Goal: Task Accomplishment & Management: Use online tool/utility

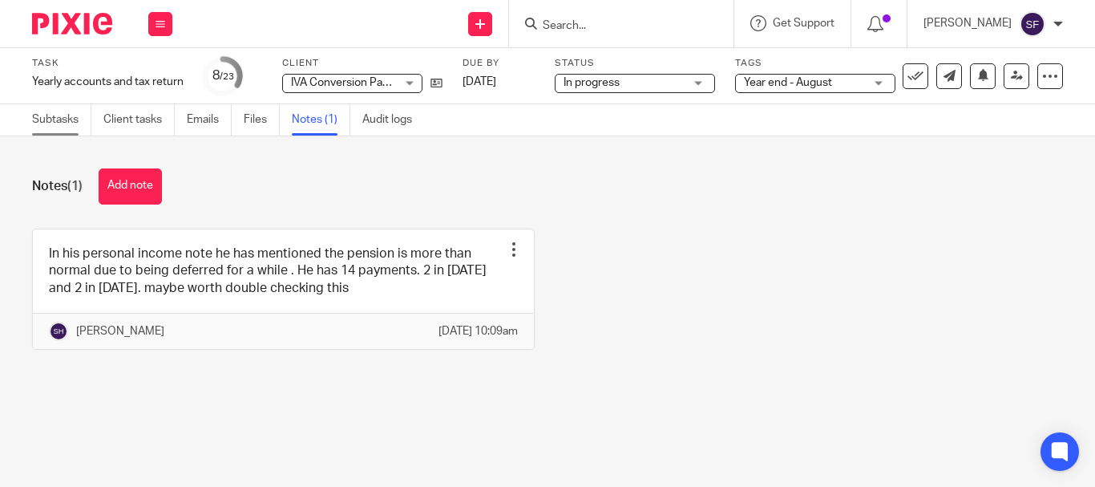
click at [71, 124] on link "Subtasks" at bounding box center [61, 119] width 59 height 31
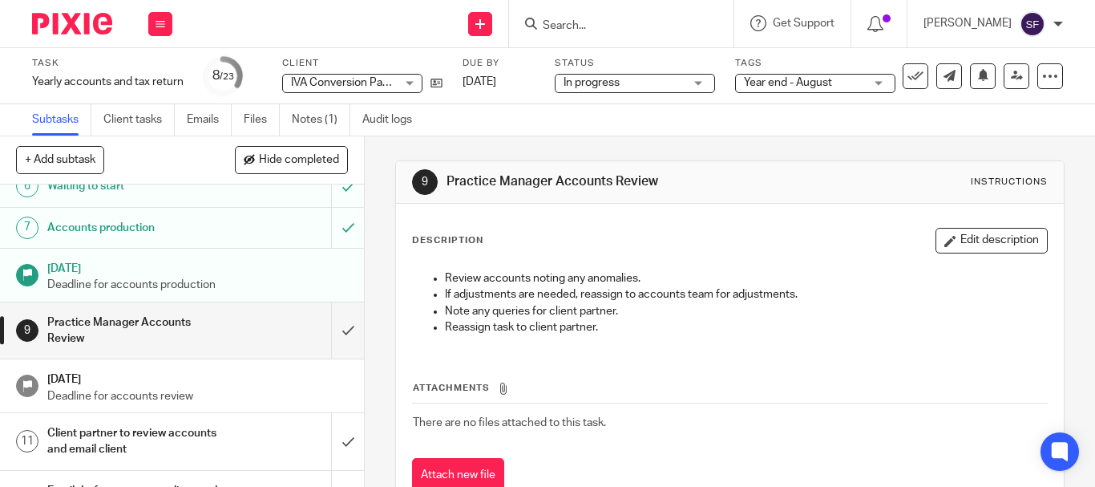
scroll to position [321, 0]
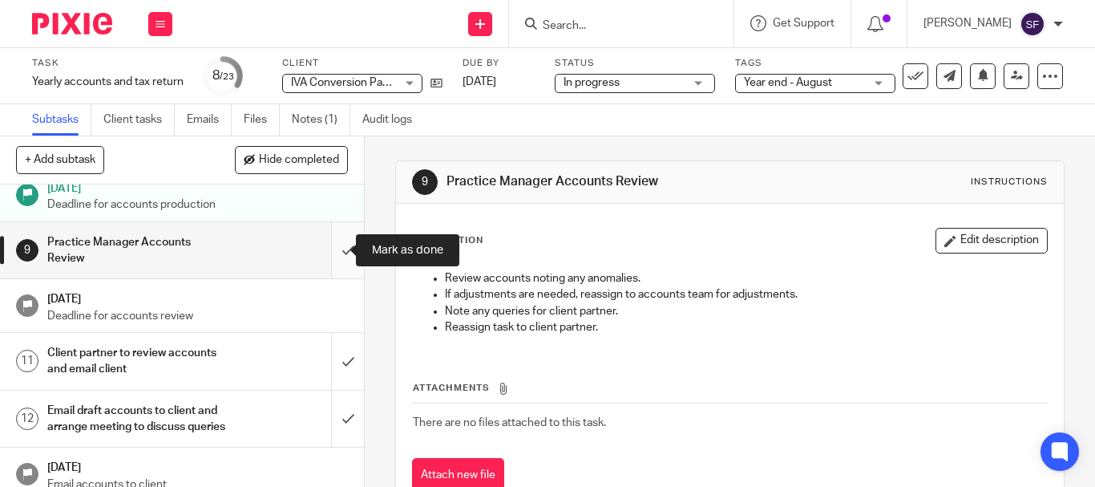
click at [330, 246] on input "submit" at bounding box center [182, 250] width 364 height 57
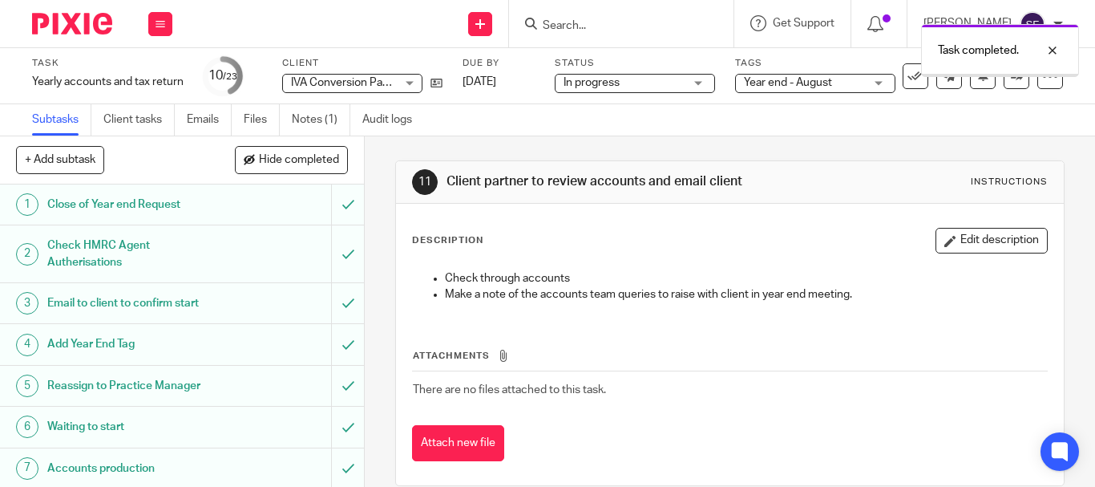
scroll to position [401, 0]
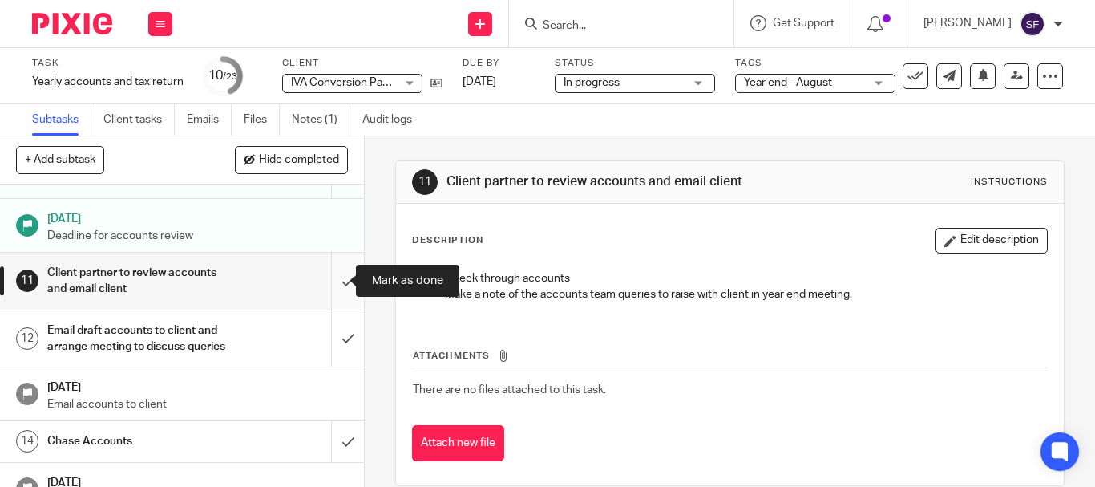
click at [334, 277] on input "submit" at bounding box center [182, 281] width 364 height 57
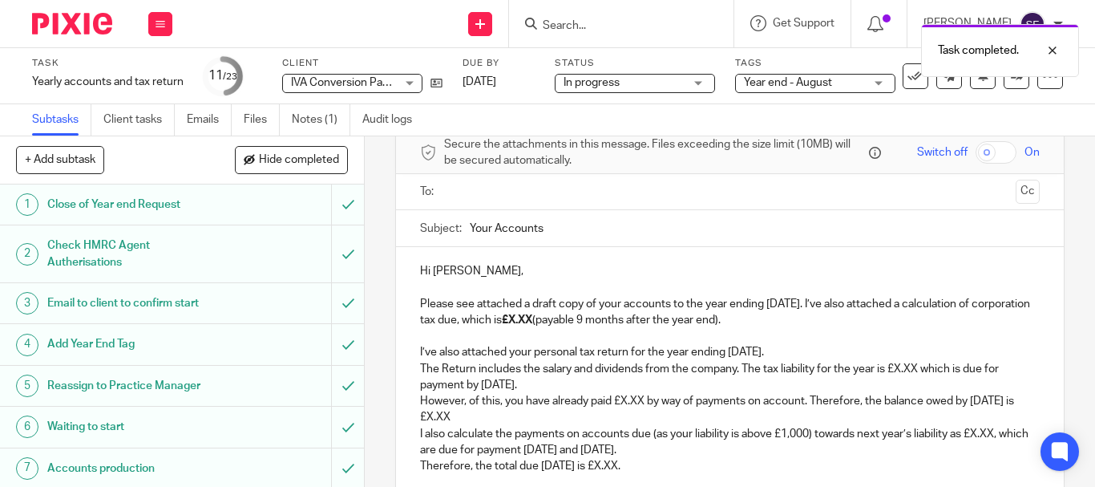
scroll to position [80, 0]
drag, startPoint x: 570, startPoint y: 317, endPoint x: 595, endPoint y: 323, distance: 25.7
click at [595, 323] on p "Please see attached a draft copy of your accounts to the year ending [DATE]. I’…" at bounding box center [730, 312] width 620 height 33
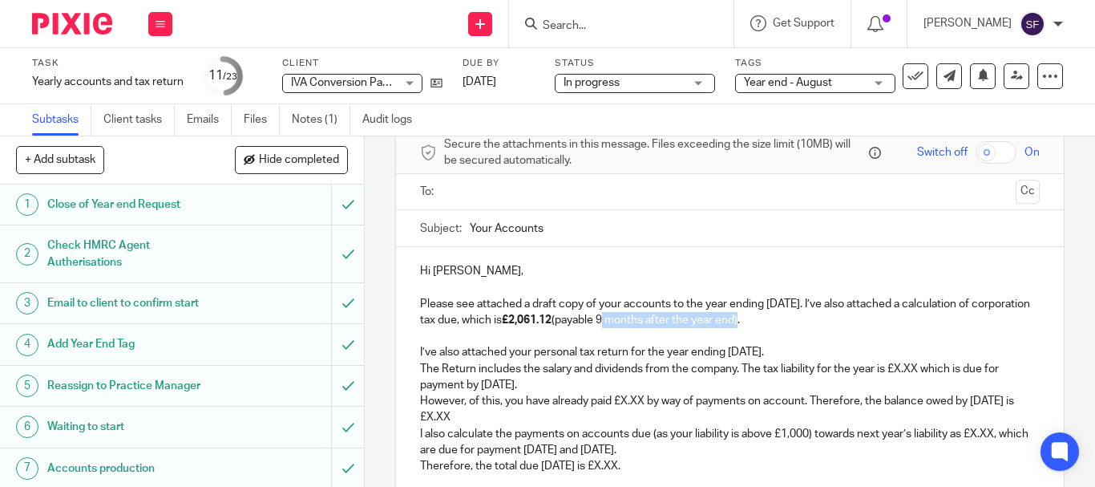
drag, startPoint x: 663, startPoint y: 322, endPoint x: 799, endPoint y: 322, distance: 135.5
click at [799, 322] on p "Please see attached a draft copy of your accounts to the year ending [DATE]. I’…" at bounding box center [730, 312] width 620 height 33
click at [602, 346] on p "I’ve also attached your personal tax return for the year ending [DATE]." at bounding box center [730, 352] width 620 height 16
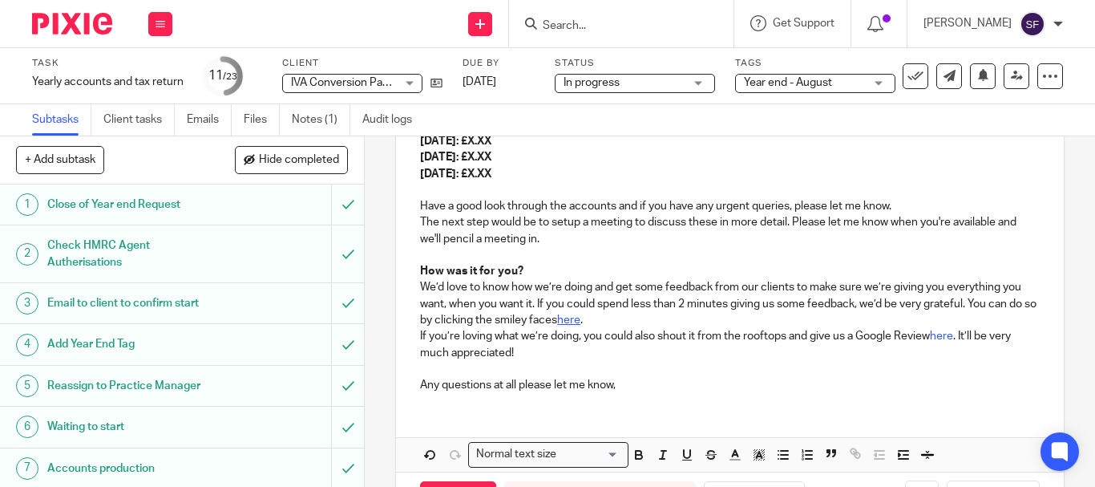
scroll to position [516, 0]
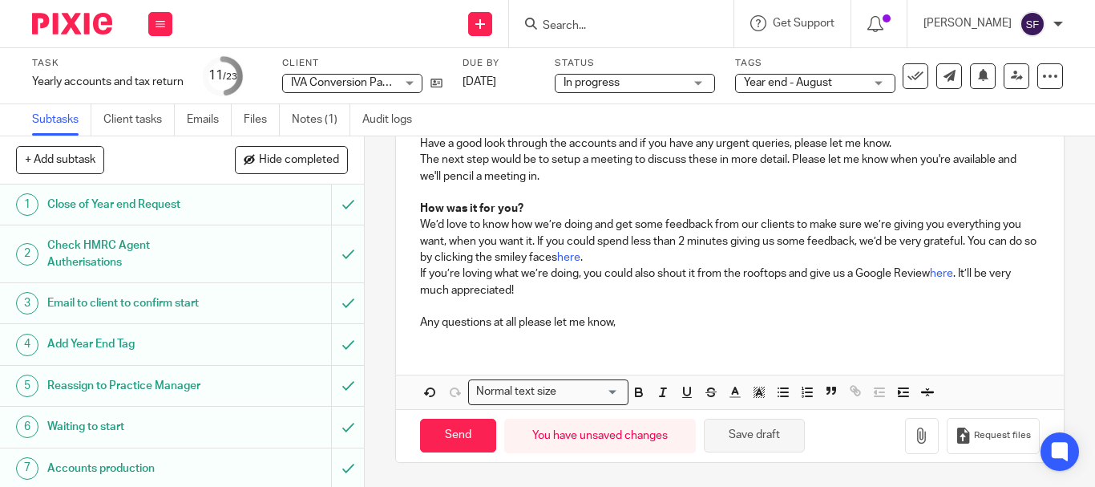
click at [749, 439] on button "Save draft" at bounding box center [754, 436] width 101 height 34
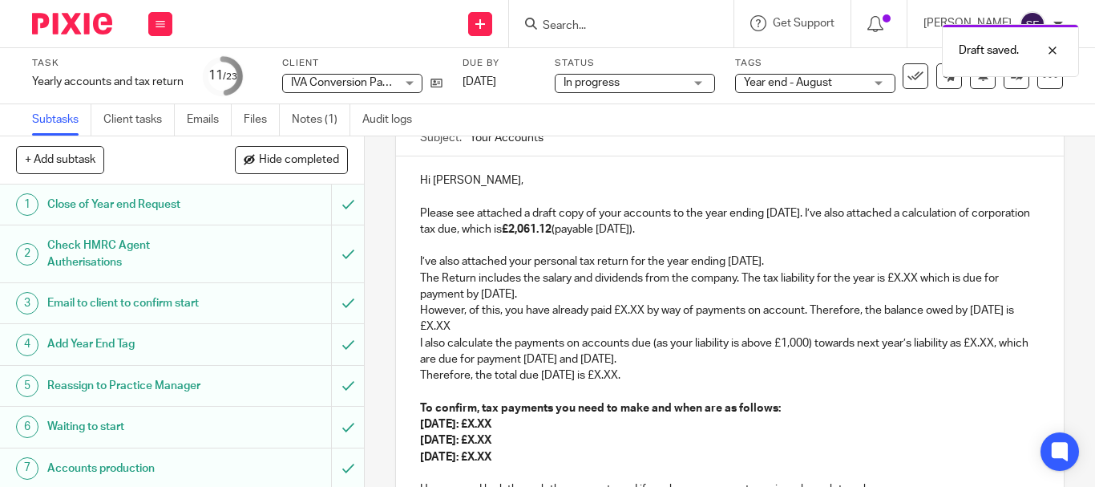
scroll to position [196, 0]
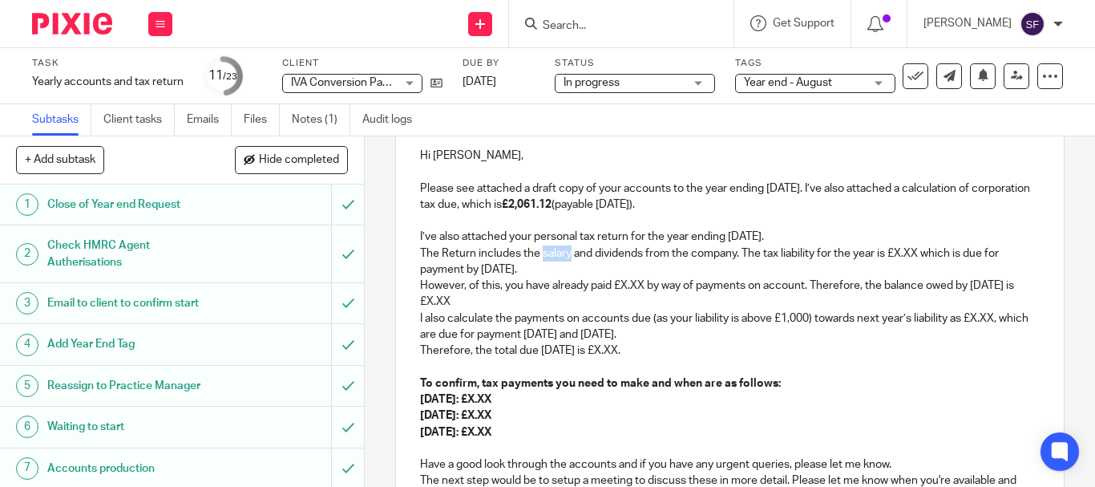
drag, startPoint x: 537, startPoint y: 254, endPoint x: 569, endPoint y: 254, distance: 31.3
click at [569, 254] on p "The Return includes the salary and dividends from the company. The tax liabilit…" at bounding box center [730, 261] width 620 height 33
click at [565, 250] on p "The Return includes the pensi and dividends from the company. The tax liability…" at bounding box center [730, 261] width 620 height 33
drag, startPoint x: 904, startPoint y: 252, endPoint x: 929, endPoint y: 256, distance: 26.0
click at [929, 256] on p "The Return includes the pension and dividends from the company. The tax liabili…" at bounding box center [730, 261] width 620 height 33
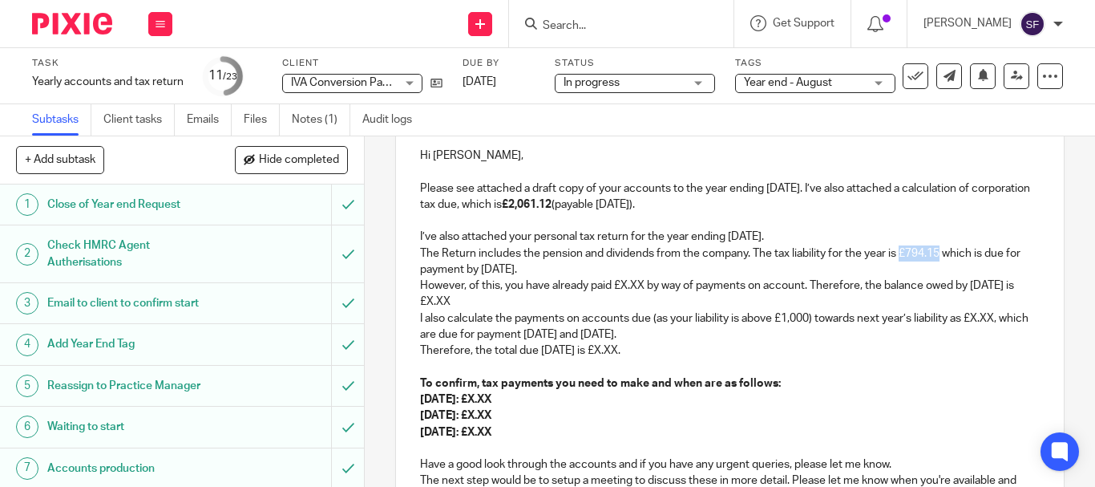
drag, startPoint x: 901, startPoint y: 255, endPoint x: 940, endPoint y: 255, distance: 38.5
click at [940, 255] on p "The Return includes the pension and dividends from the company. The tax liabili…" at bounding box center [730, 261] width 620 height 33
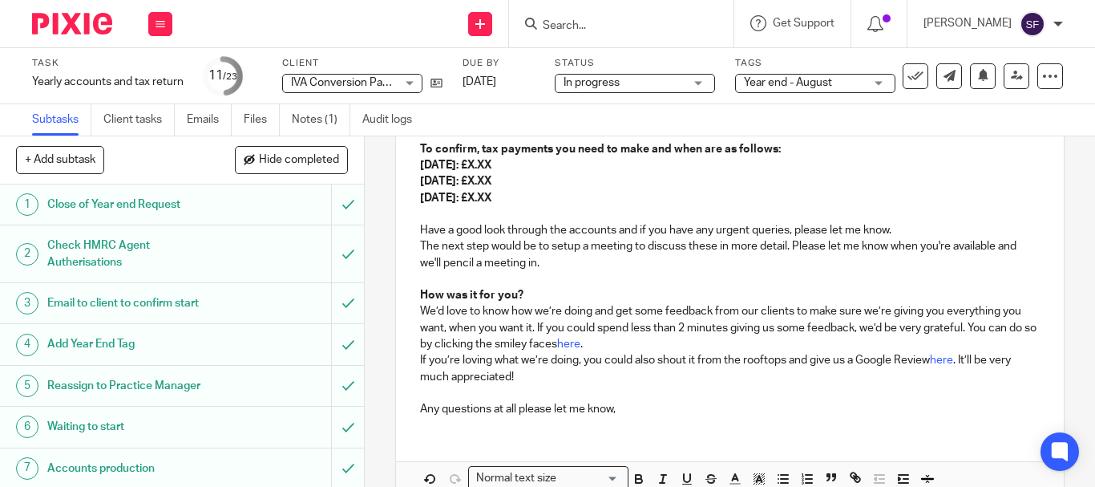
scroll to position [516, 0]
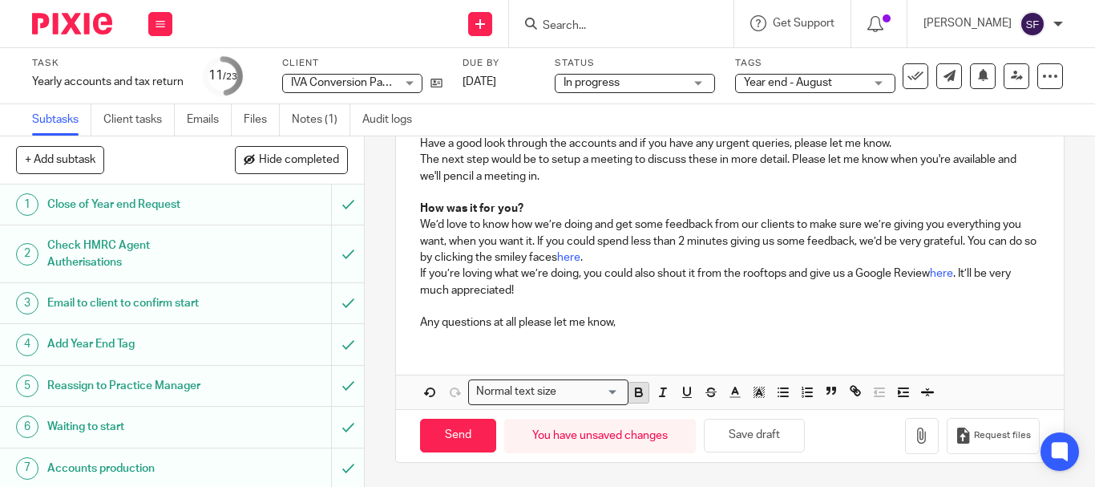
click at [641, 394] on button "button" at bounding box center [639, 392] width 20 height 20
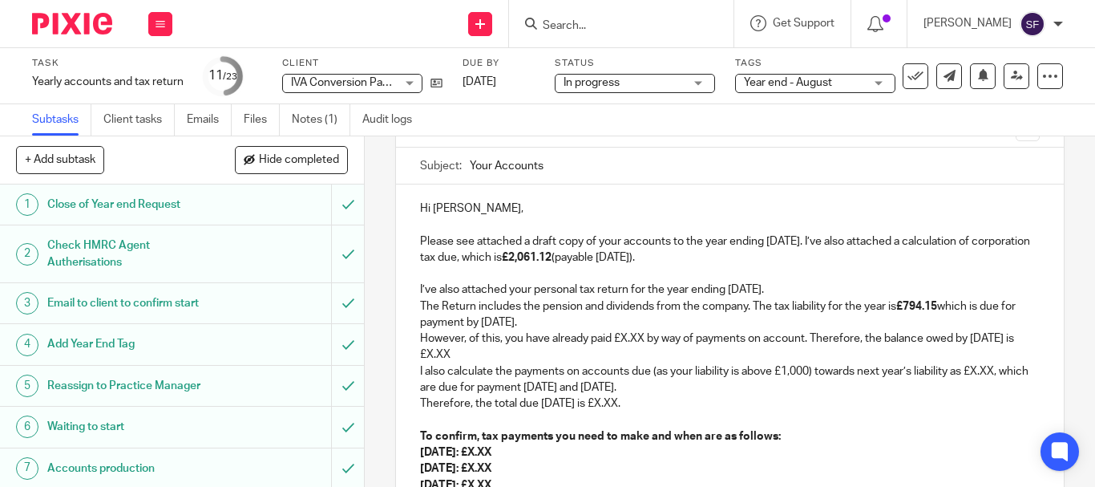
scroll to position [223, 0]
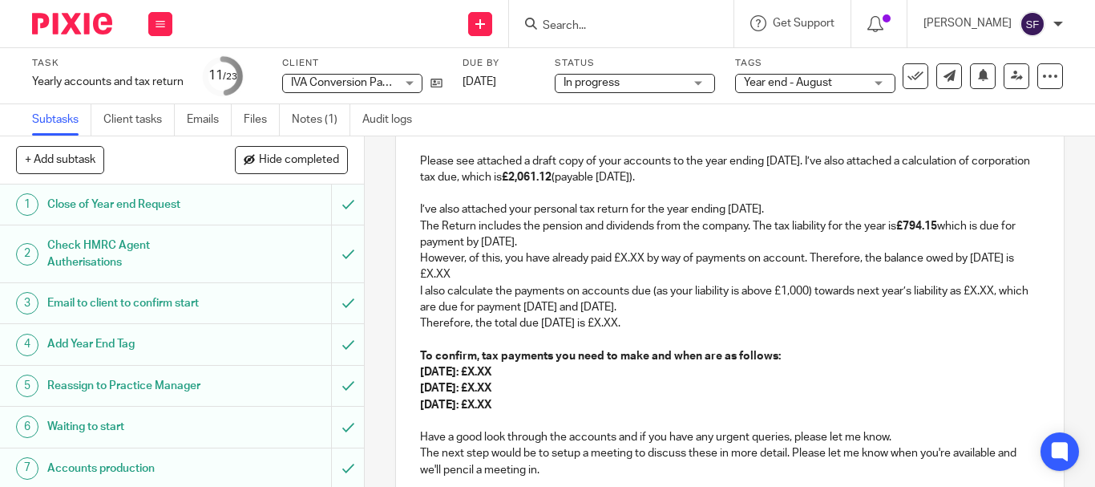
drag, startPoint x: 415, startPoint y: 258, endPoint x: 576, endPoint y: 399, distance: 213.1
click at [574, 405] on div "Hi [PERSON_NAME], Please see attached a draft copy of your accounts to the year…" at bounding box center [730, 370] width 668 height 532
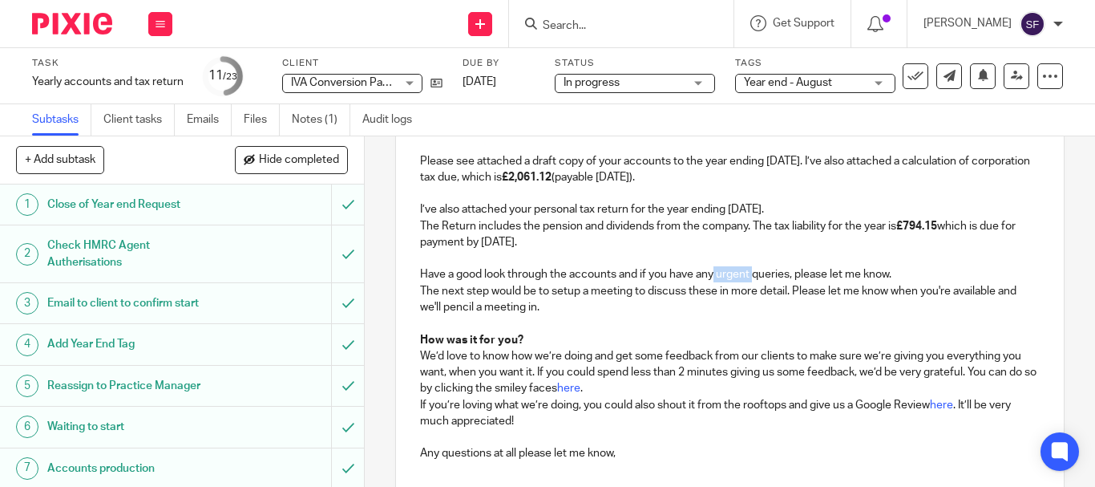
drag, startPoint x: 749, startPoint y: 277, endPoint x: 713, endPoint y: 277, distance: 36.1
click at [713, 277] on p "Have a good look through the accounts and if you have any urgent queries, pleas…" at bounding box center [730, 274] width 620 height 16
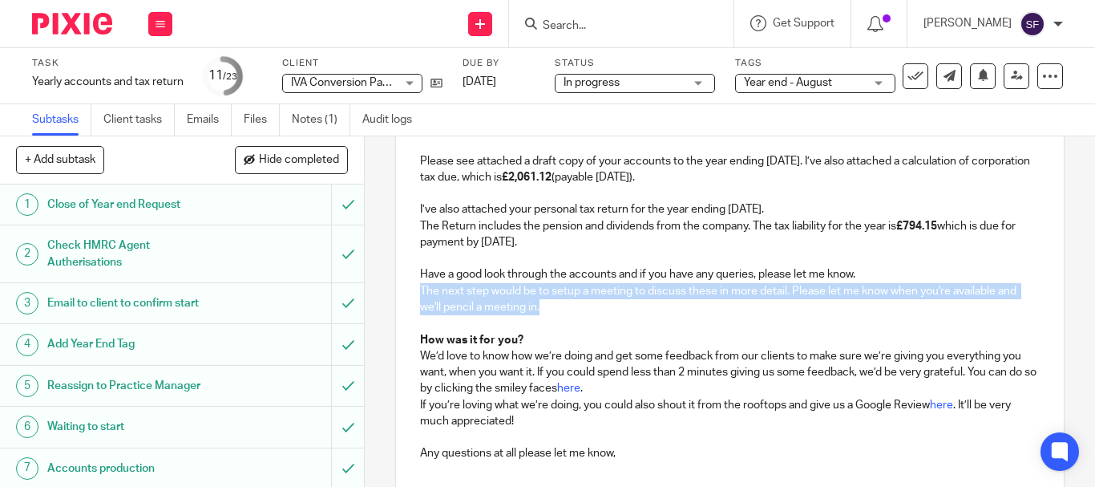
drag, startPoint x: 538, startPoint y: 310, endPoint x: 415, endPoint y: 293, distance: 124.5
click at [415, 293] on div "Hi [PERSON_NAME], Please see attached a draft copy of your accounts to the year…" at bounding box center [730, 289] width 668 height 370
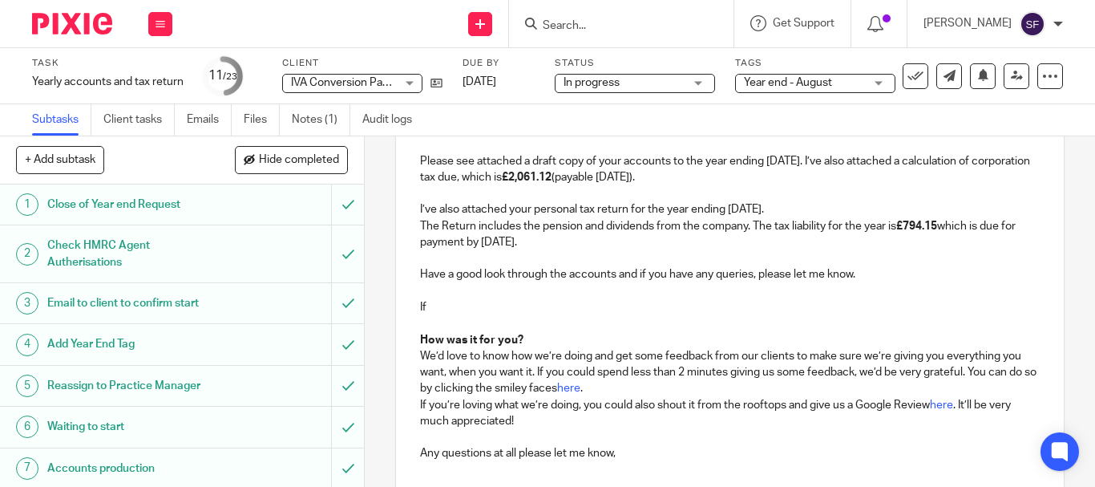
click at [479, 304] on p "If" at bounding box center [730, 307] width 620 height 16
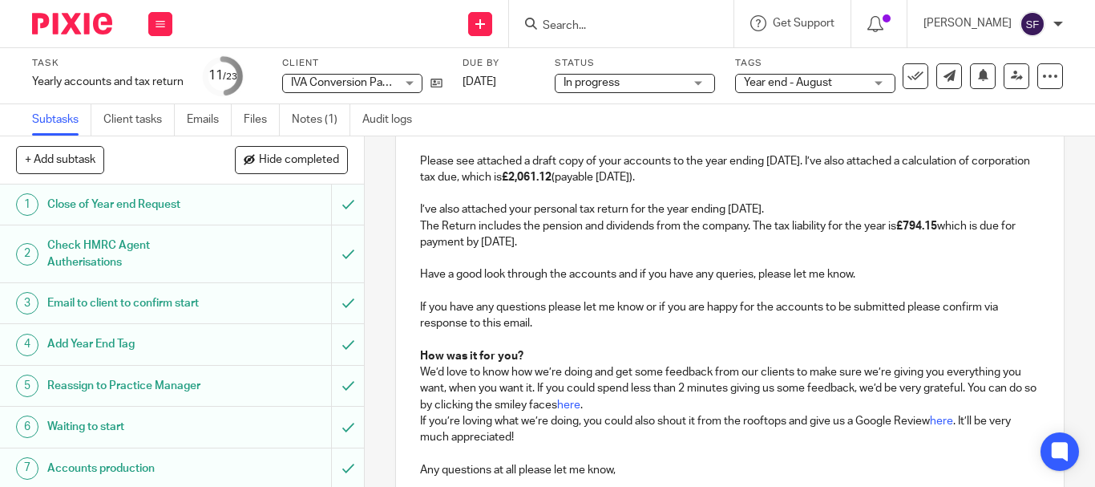
click at [654, 305] on p "If you have any questions please let me know or if you are happy for the accoun…" at bounding box center [730, 315] width 620 height 33
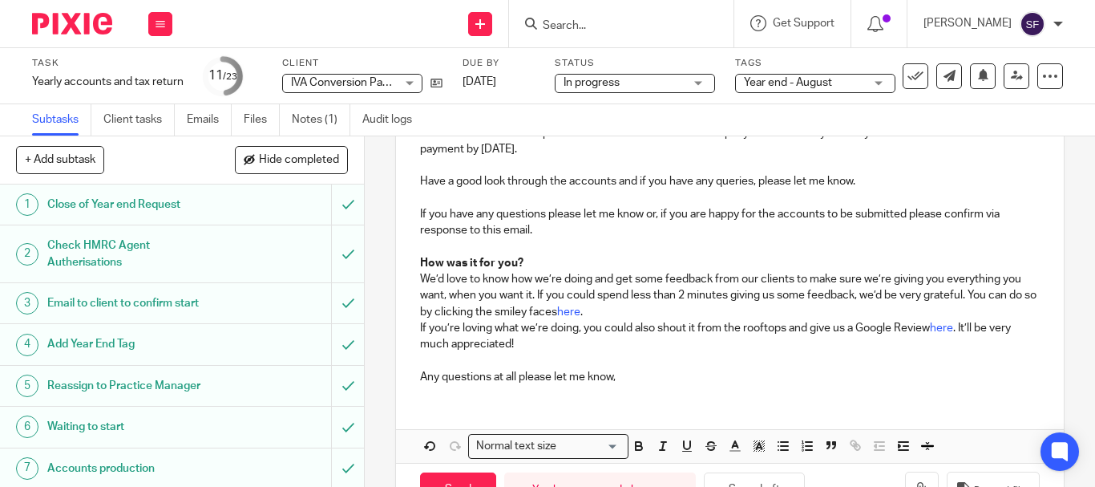
scroll to position [289, 0]
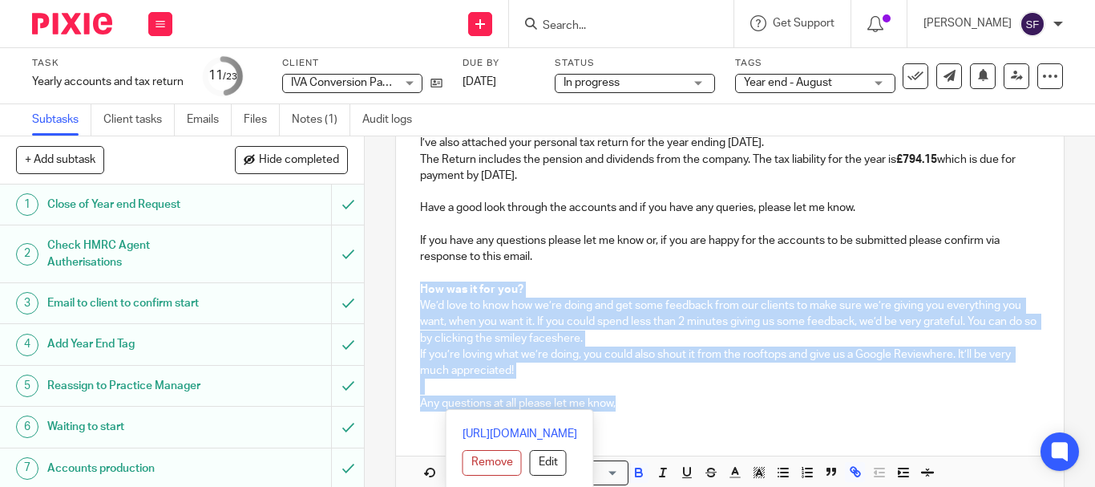
drag, startPoint x: 602, startPoint y: 403, endPoint x: 405, endPoint y: 284, distance: 230.2
click at [405, 284] on div "Hi [PERSON_NAME], Please see attached a draft copy of your accounts to the year…" at bounding box center [730, 231] width 668 height 386
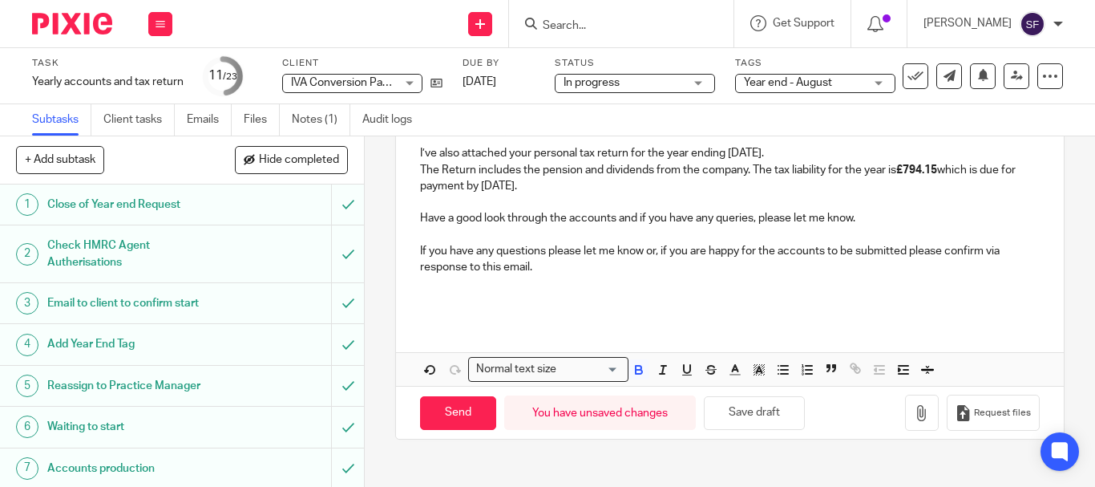
scroll to position [279, 0]
click at [914, 420] on icon "button" at bounding box center [922, 413] width 16 height 16
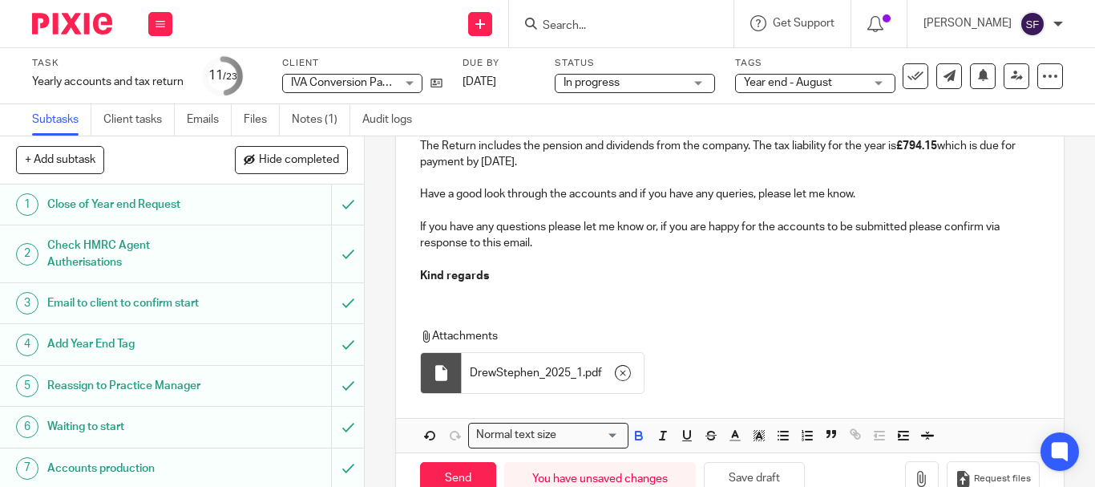
scroll to position [346, 0]
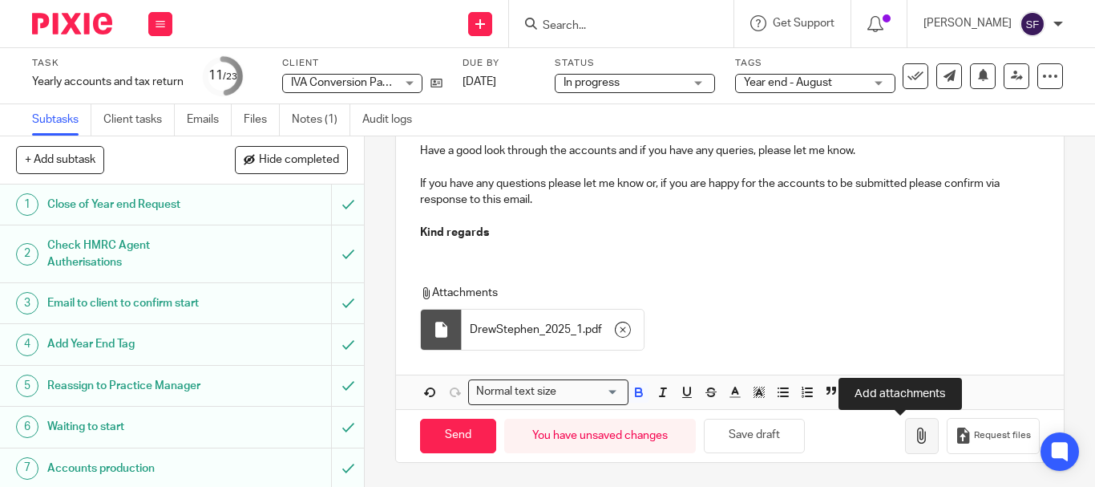
click at [914, 435] on icon "button" at bounding box center [922, 435] width 16 height 16
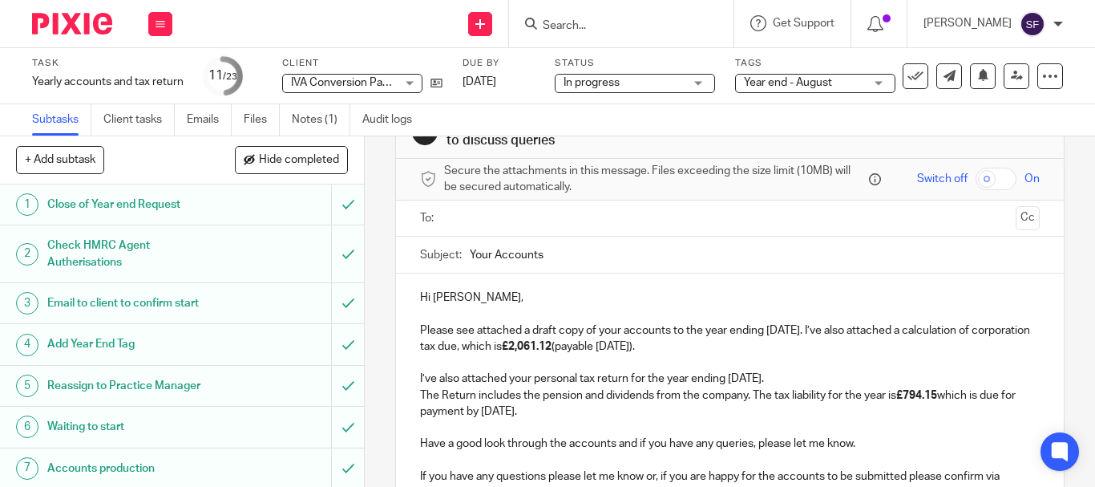
scroll to position [26, 0]
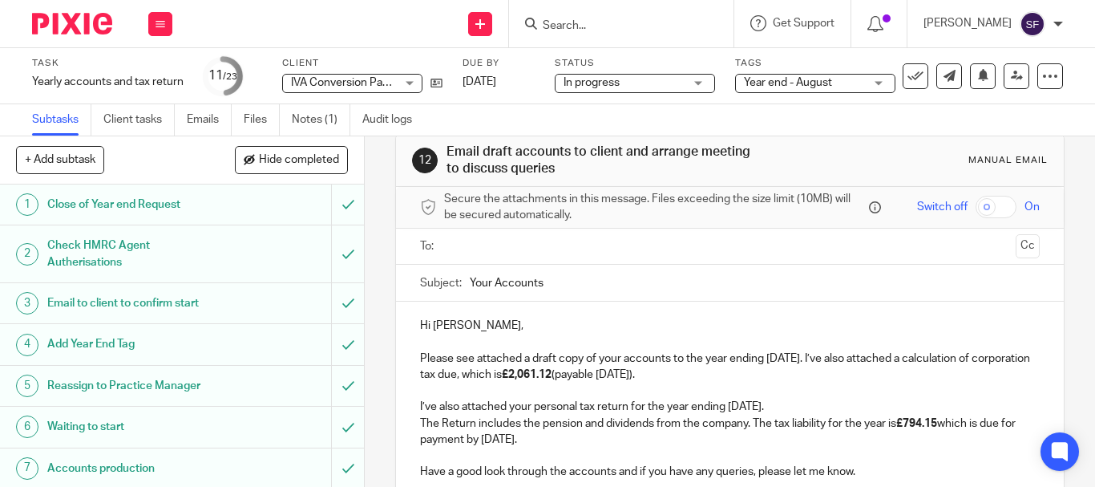
click at [508, 254] on input "text" at bounding box center [729, 246] width 559 height 18
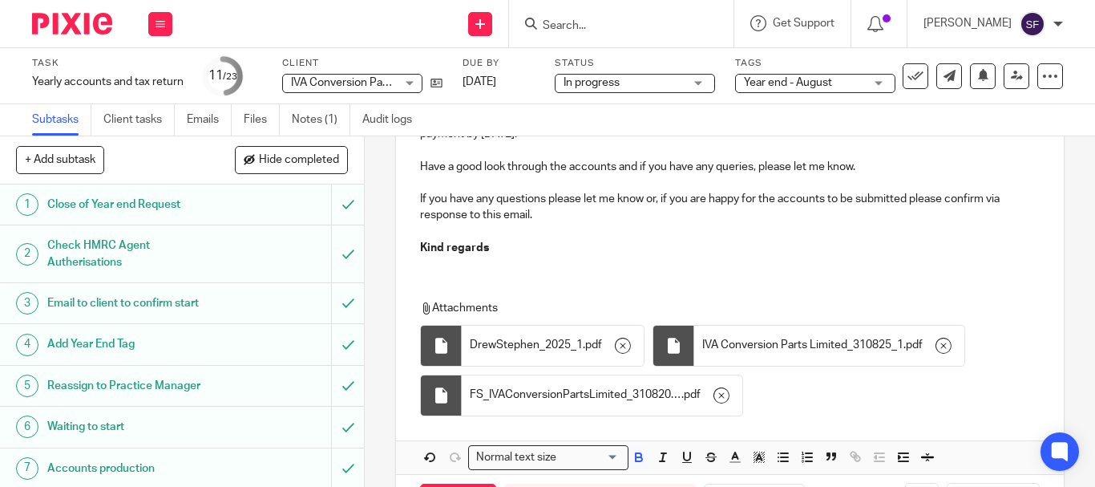
scroll to position [399, 0]
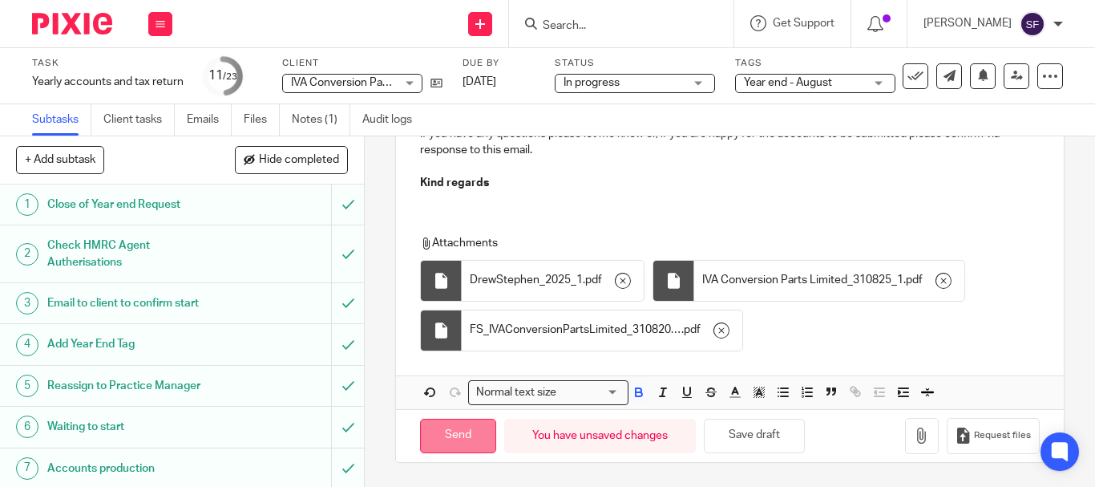
click at [459, 438] on input "Send" at bounding box center [458, 436] width 76 height 34
type input "Sent"
